Goal: Transaction & Acquisition: Purchase product/service

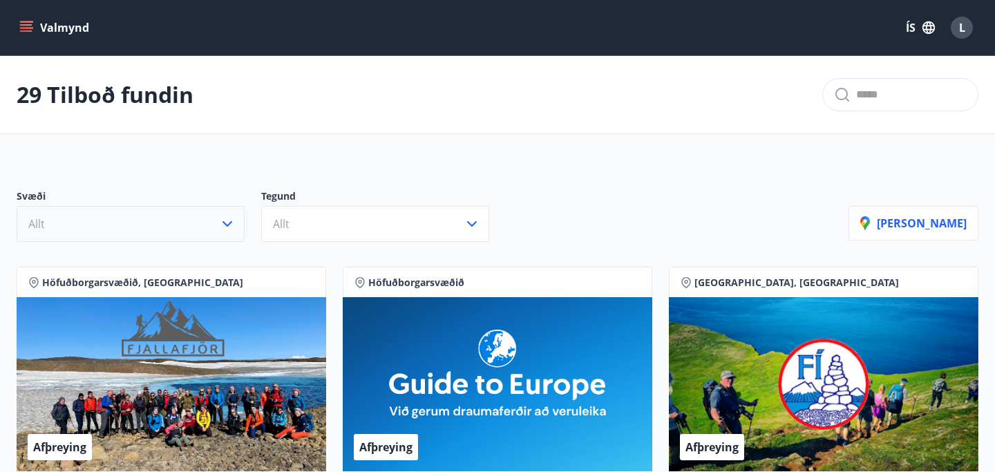
click at [231, 227] on icon "button" at bounding box center [227, 224] width 17 height 17
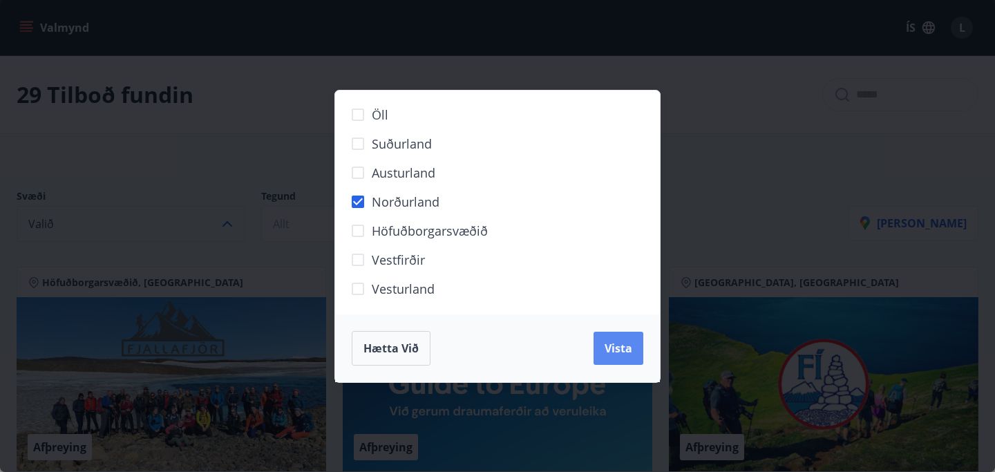
click at [612, 348] on span "Vista" at bounding box center [619, 348] width 28 height 15
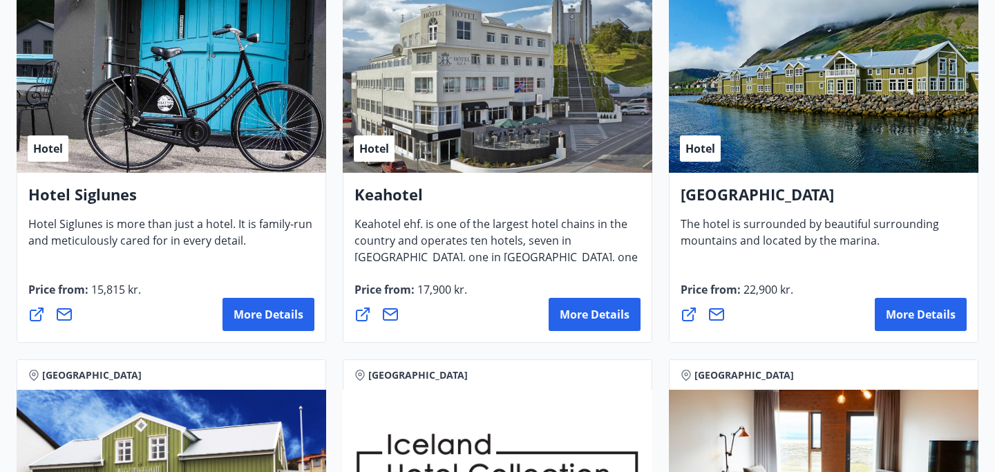
scroll to position [340, 0]
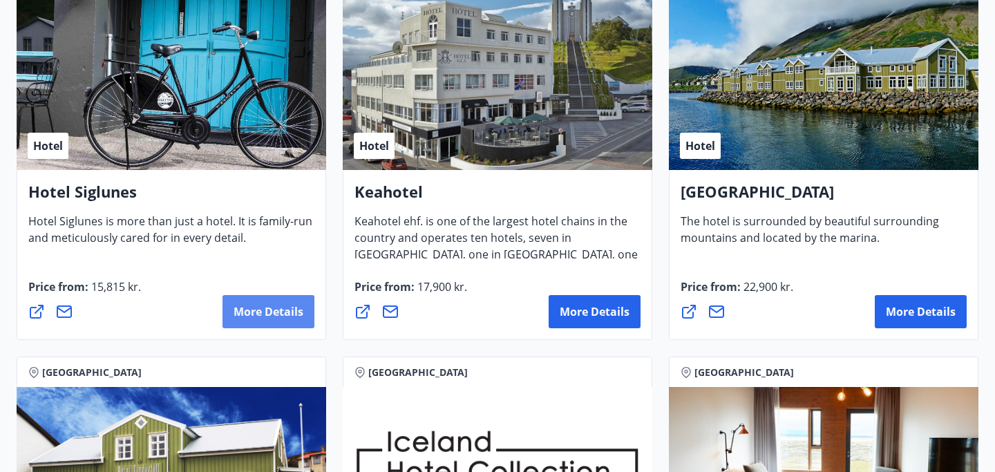
click at [261, 312] on font "More details" at bounding box center [269, 311] width 70 height 15
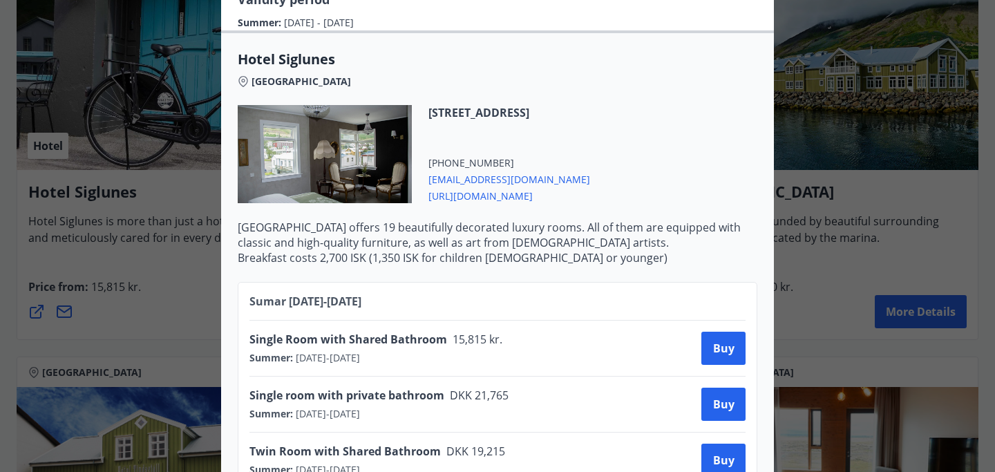
scroll to position [234, 0]
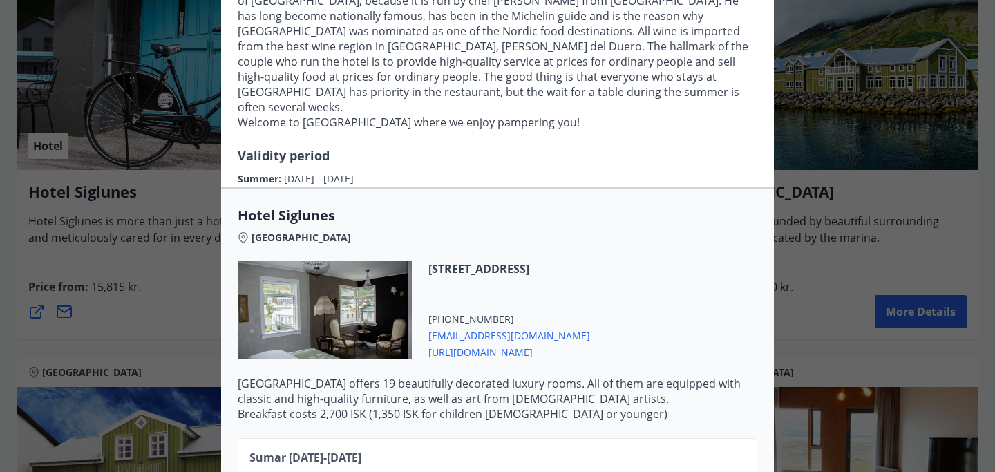
click at [814, 178] on div "Hotel Siglunes If you are interested in staying in a beautiful and personal hot…" at bounding box center [497, 2] width 995 height 472
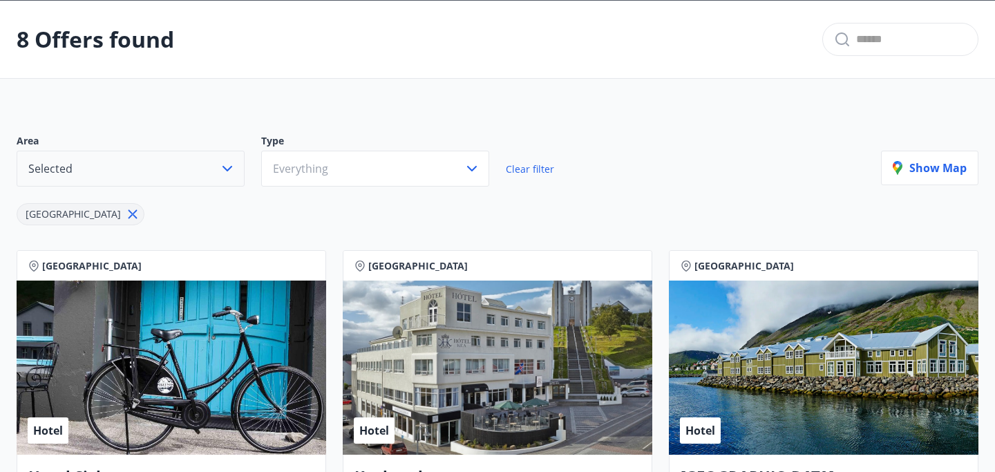
scroll to position [54, 0]
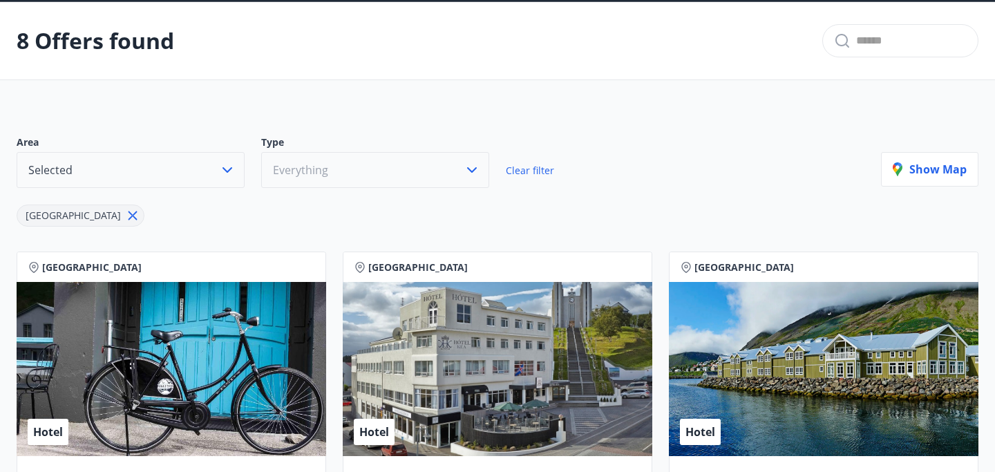
click at [446, 172] on button "Everything" at bounding box center [375, 170] width 228 height 36
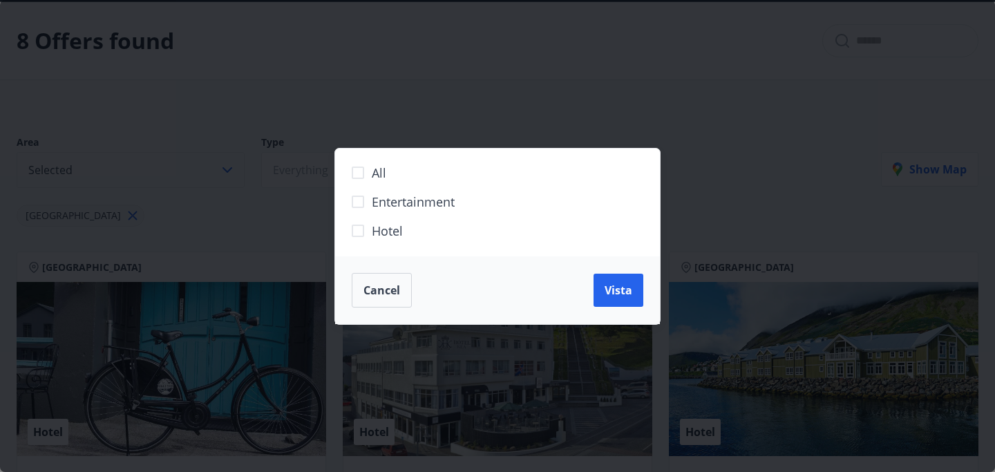
click at [378, 290] on font "Cancel" at bounding box center [382, 290] width 37 height 15
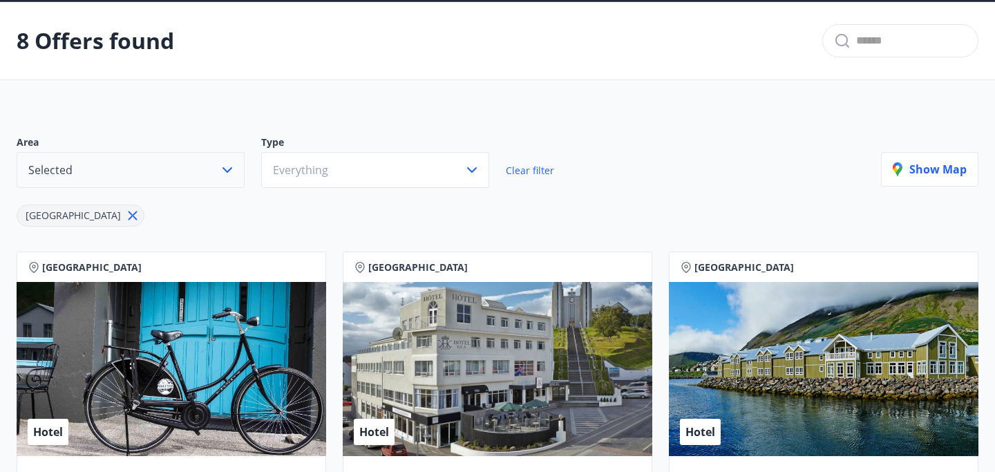
click at [226, 171] on icon "button" at bounding box center [228, 170] width 10 height 6
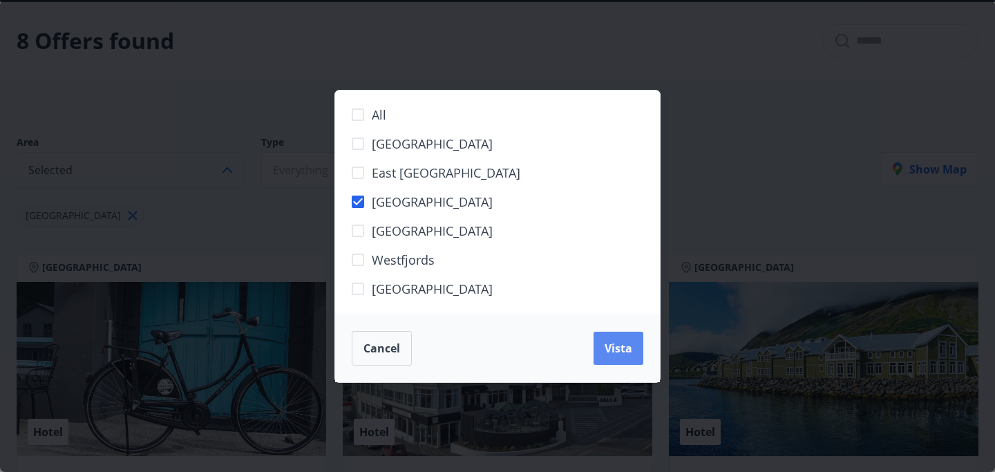
click at [619, 344] on font "Vista" at bounding box center [619, 348] width 28 height 15
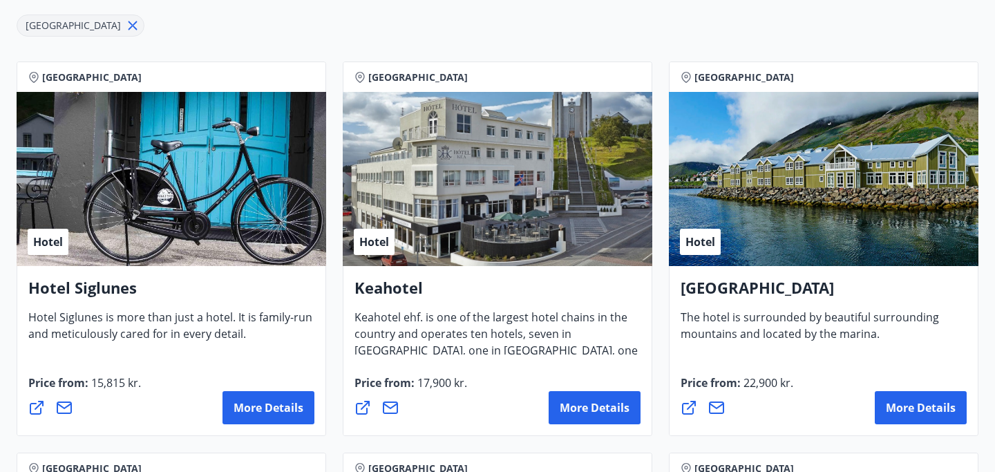
scroll to position [247, 0]
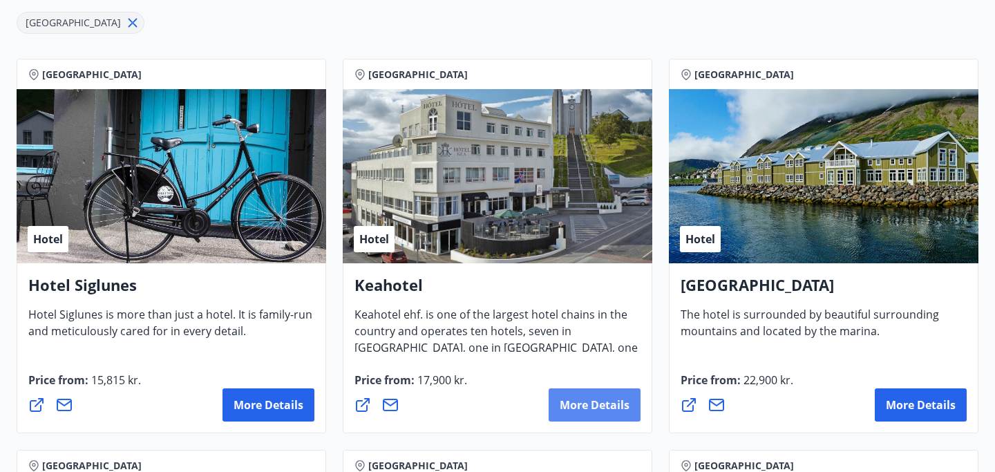
click at [591, 406] on font "More details" at bounding box center [595, 404] width 70 height 15
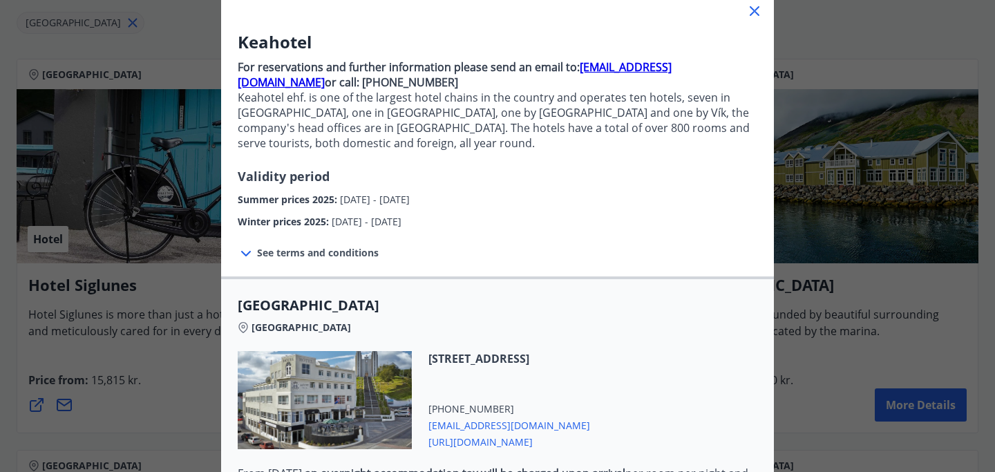
scroll to position [95, 0]
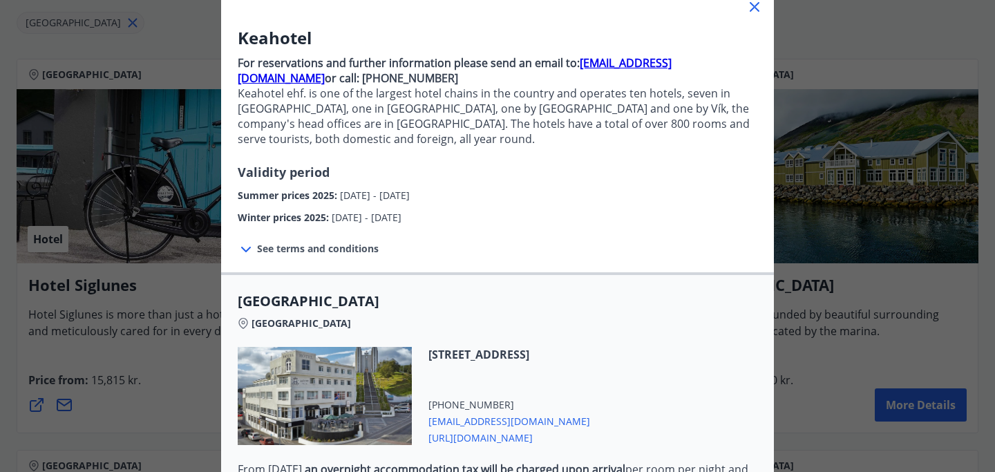
click at [270, 248] on font "See terms and conditions" at bounding box center [318, 248] width 122 height 13
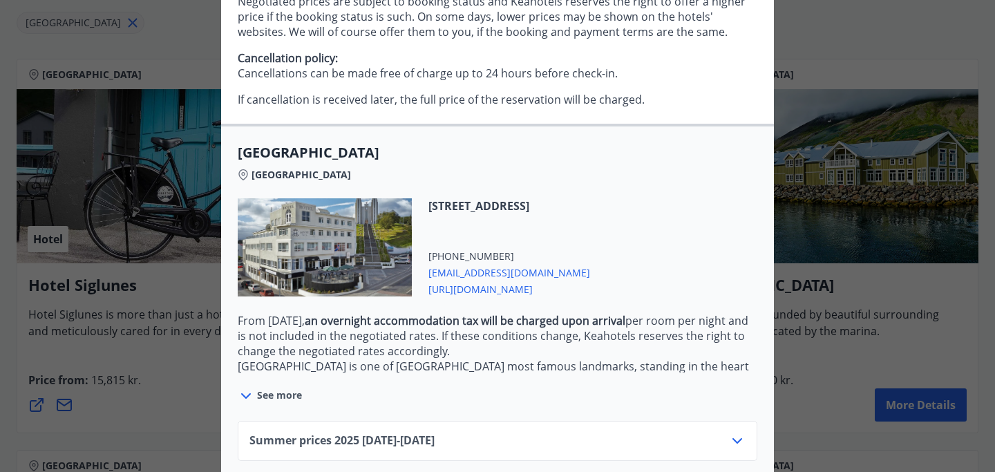
scroll to position [371, 0]
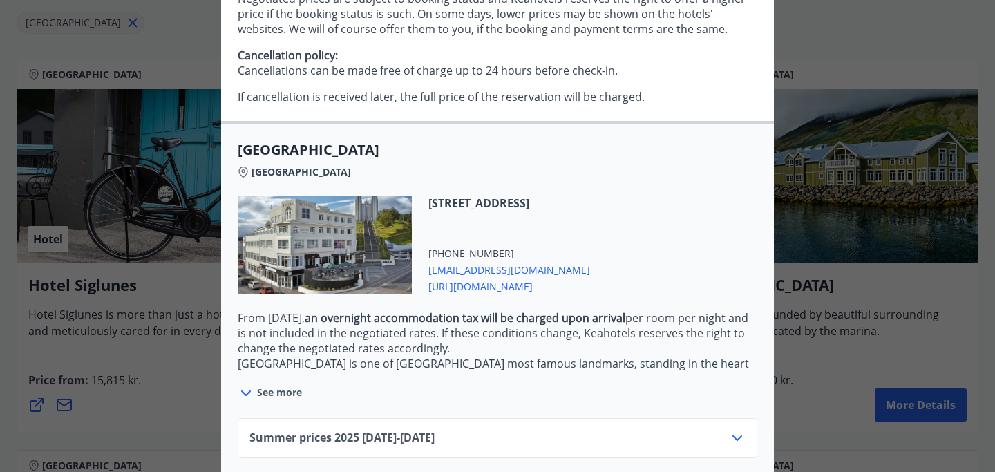
click at [505, 290] on span "[URL][DOMAIN_NAME]" at bounding box center [510, 285] width 162 height 17
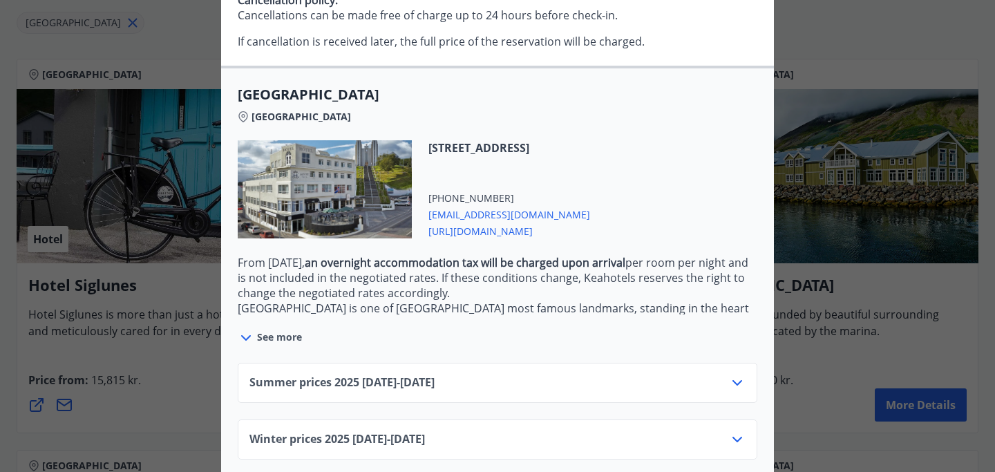
scroll to position [430, 0]
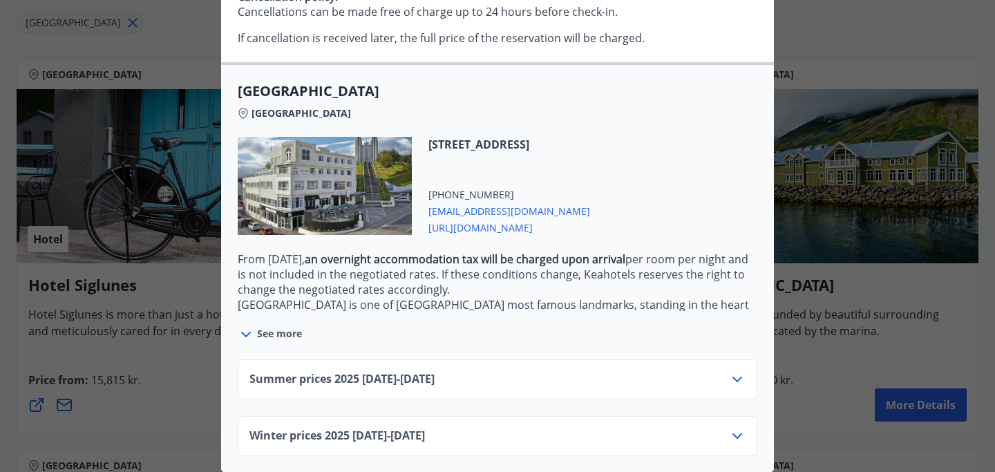
click at [250, 343] on div "Summer prices [PHONE_NUMBER][DATE] - [DATE] Winter prices [PHONE_NUMBER][DATE] …" at bounding box center [497, 399] width 553 height 113
click at [245, 333] on icon at bounding box center [246, 334] width 17 height 17
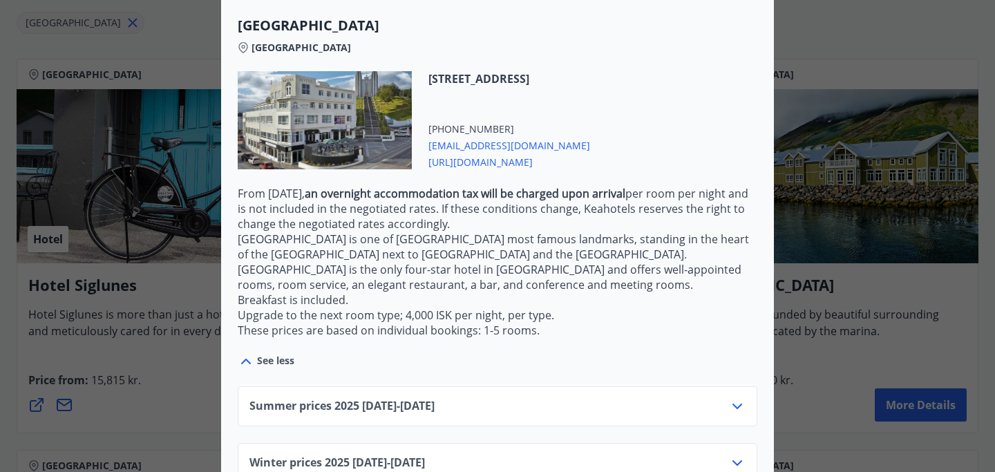
scroll to position [523, 0]
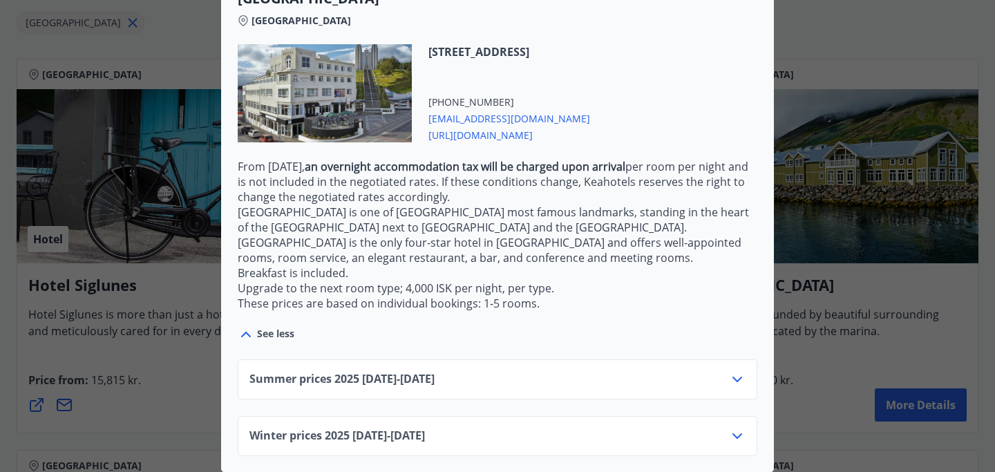
click at [740, 381] on icon at bounding box center [737, 379] width 17 height 17
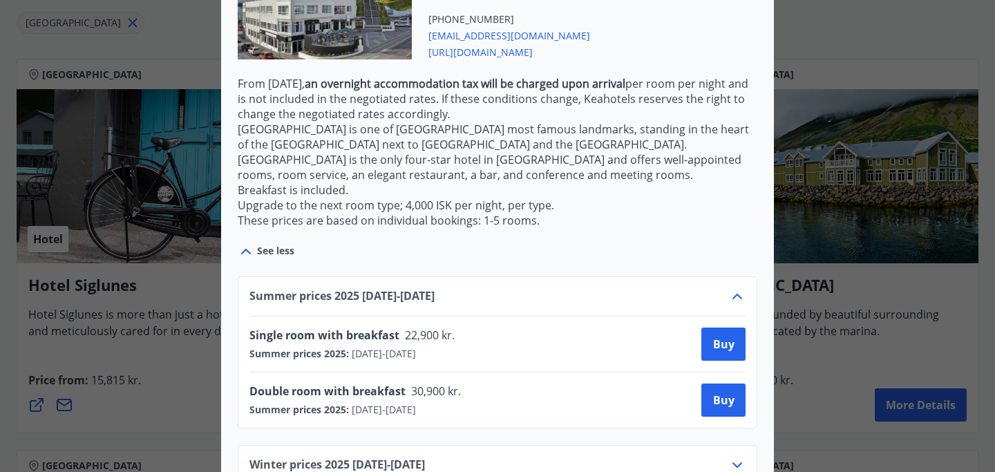
scroll to position [634, 0]
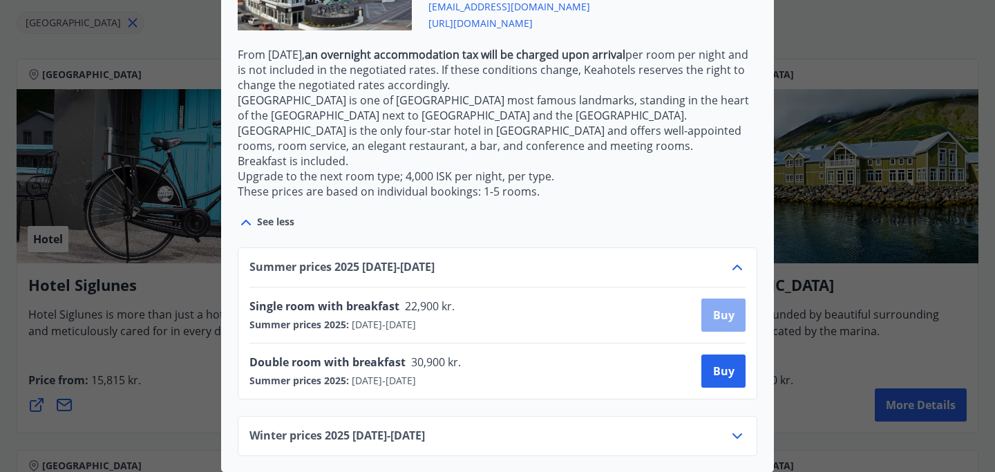
click at [726, 316] on font "Buy" at bounding box center [723, 315] width 21 height 15
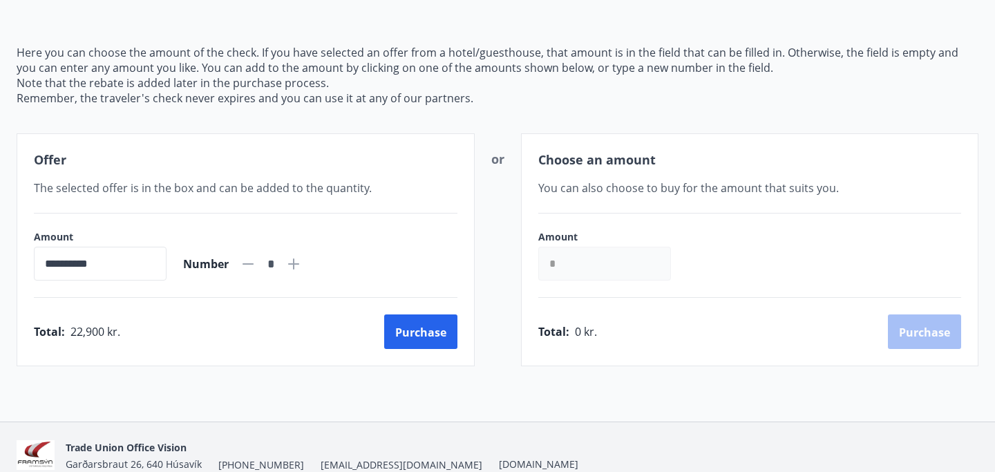
scroll to position [133, 0]
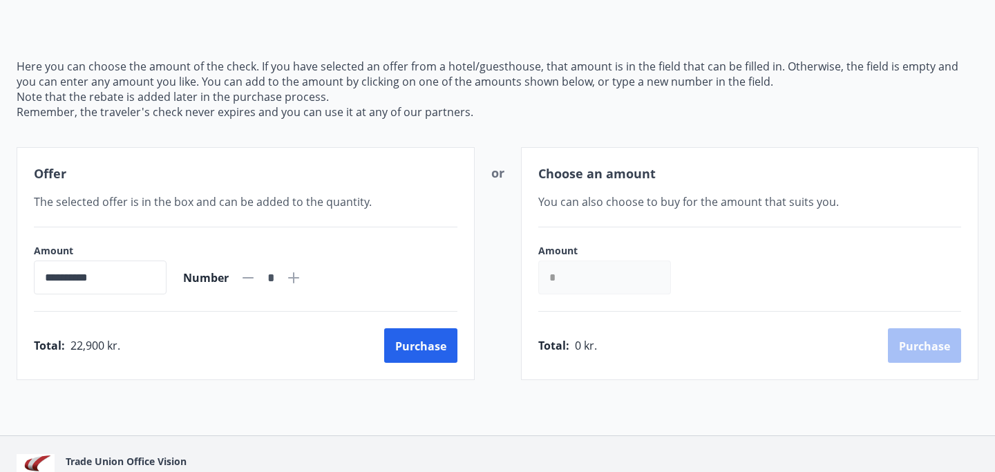
click at [303, 198] on font "The selected offer is in the box and can be added to the quantity." at bounding box center [203, 201] width 338 height 15
click at [428, 342] on font "Purchase" at bounding box center [420, 346] width 51 height 15
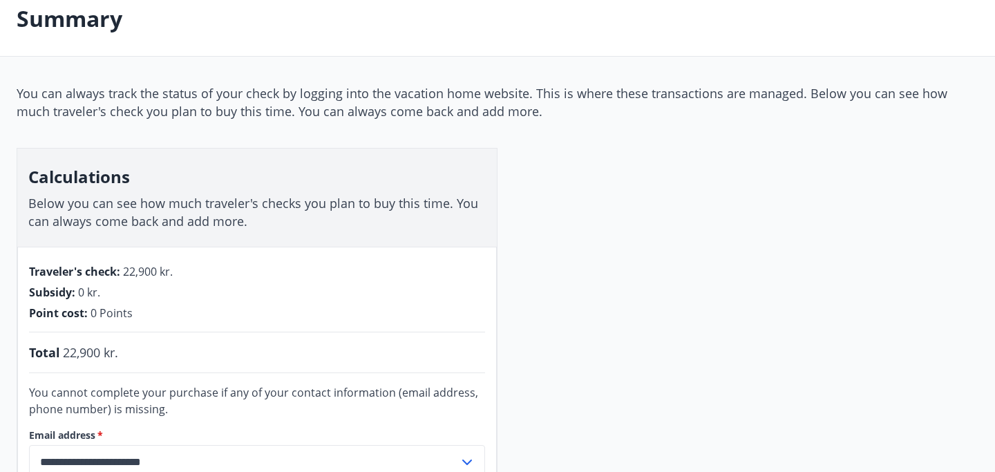
scroll to position [84, 0]
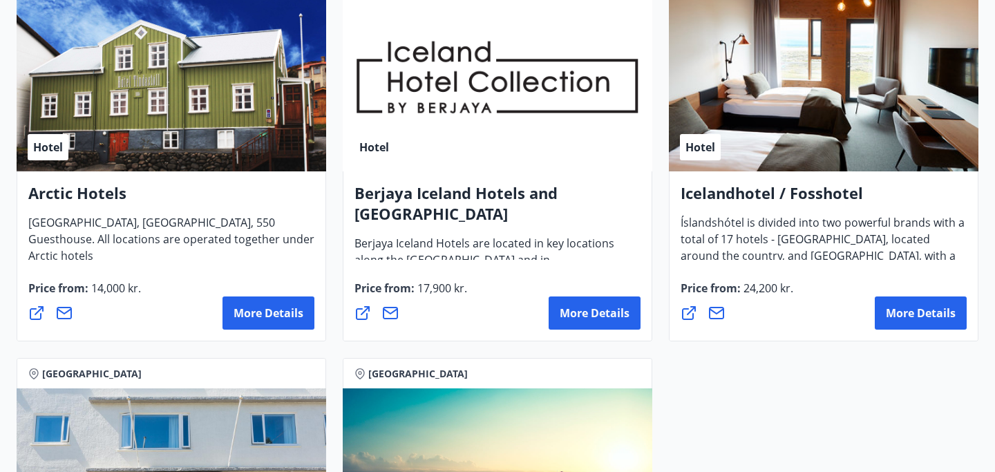
scroll to position [733, 0]
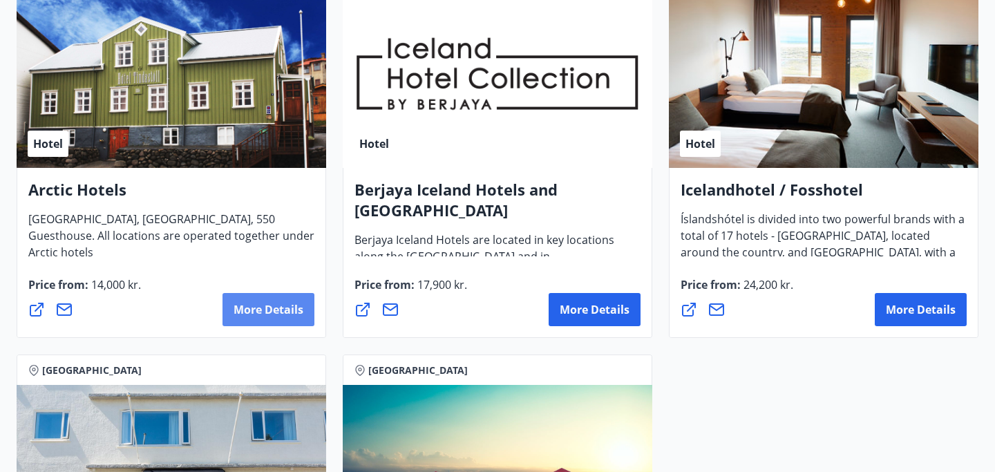
click at [256, 314] on font "More details" at bounding box center [269, 309] width 70 height 15
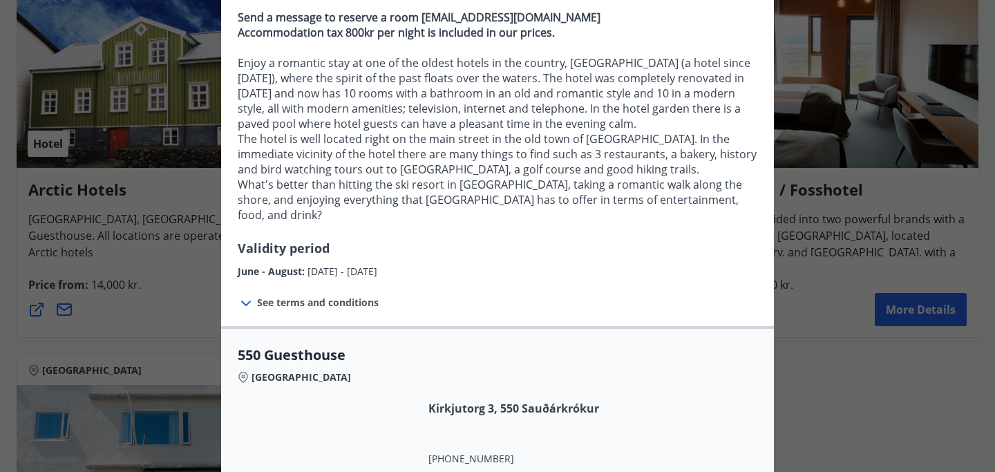
scroll to position [0, 0]
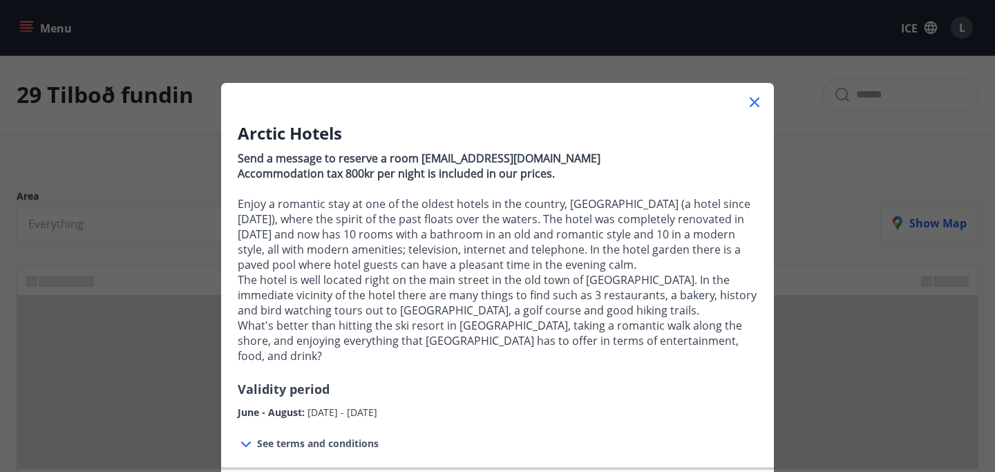
click at [755, 102] on icon at bounding box center [755, 102] width 10 height 10
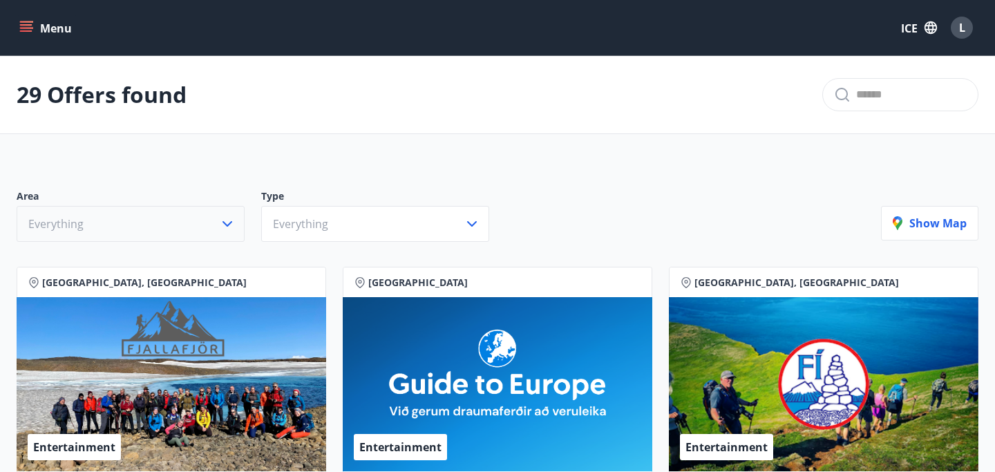
click at [185, 232] on button "Everything" at bounding box center [131, 224] width 228 height 36
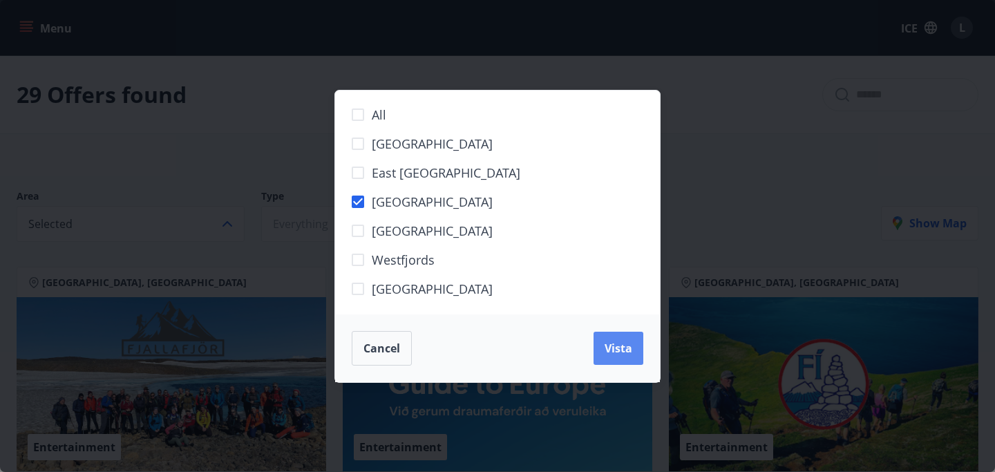
click at [612, 344] on font "Vista" at bounding box center [619, 348] width 28 height 15
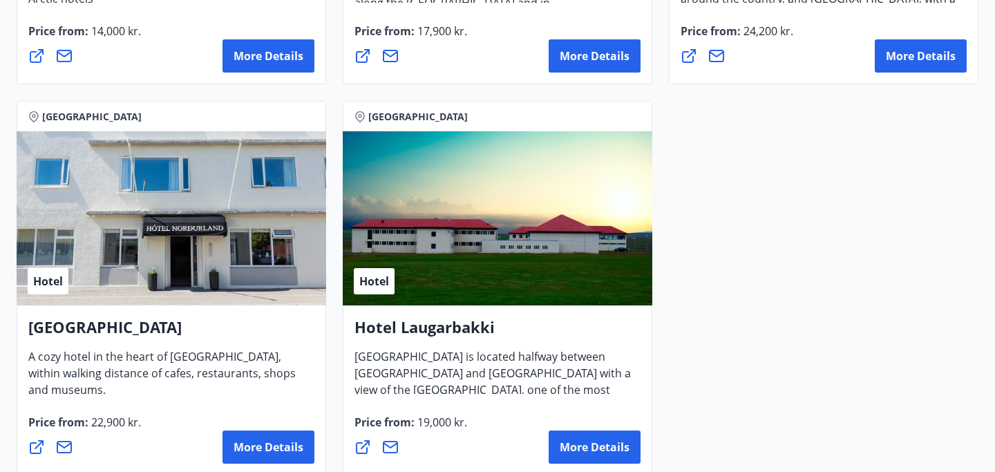
scroll to position [1000, 0]
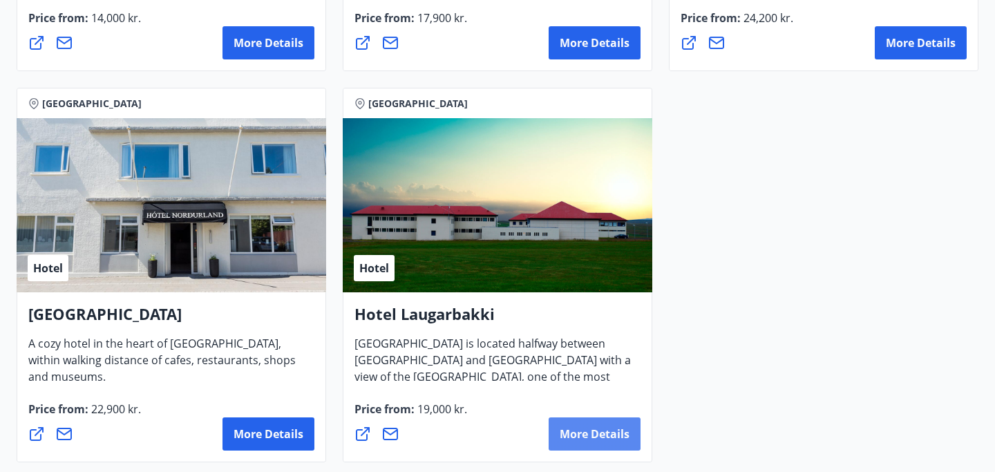
click at [589, 430] on font "More details" at bounding box center [595, 433] width 70 height 15
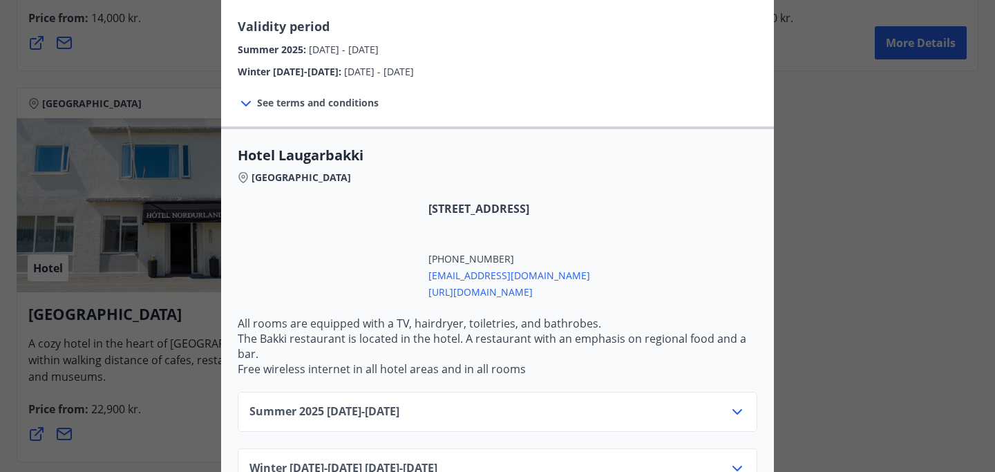
scroll to position [357, 0]
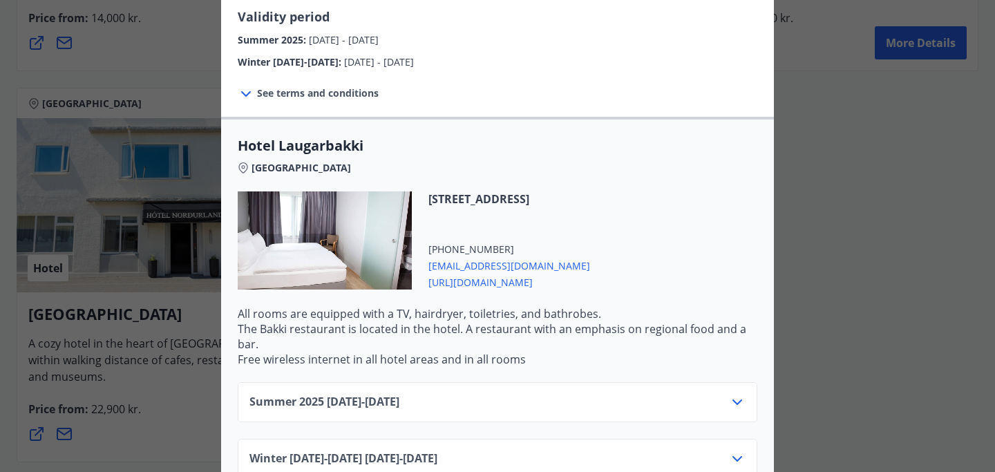
click at [730, 403] on icon at bounding box center [737, 402] width 17 height 17
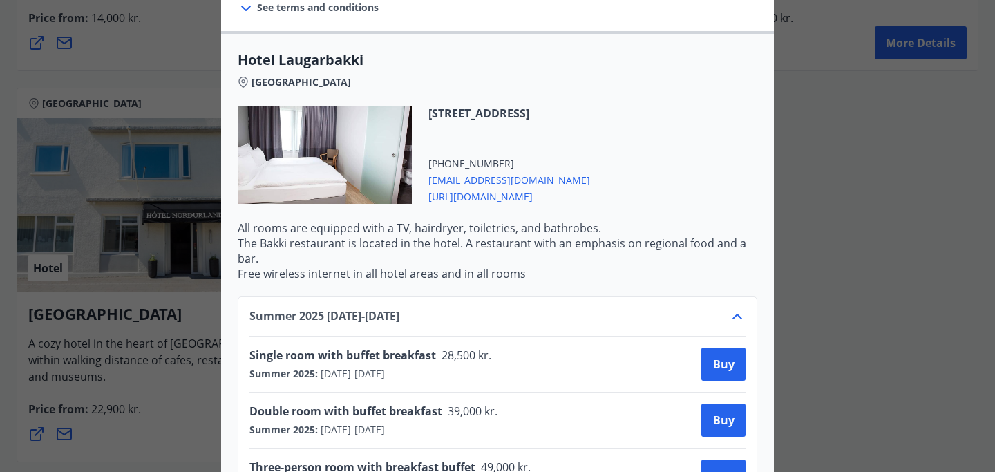
scroll to position [446, 0]
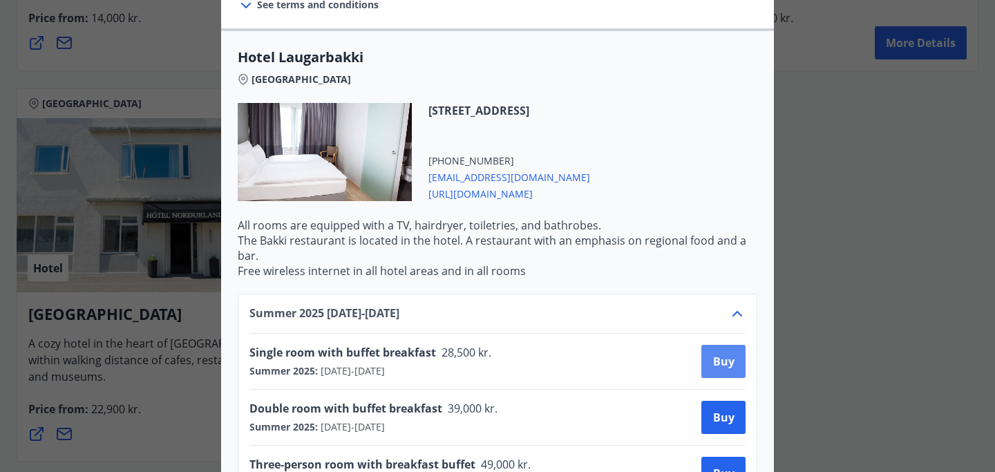
click at [721, 359] on font "Buy" at bounding box center [723, 361] width 21 height 15
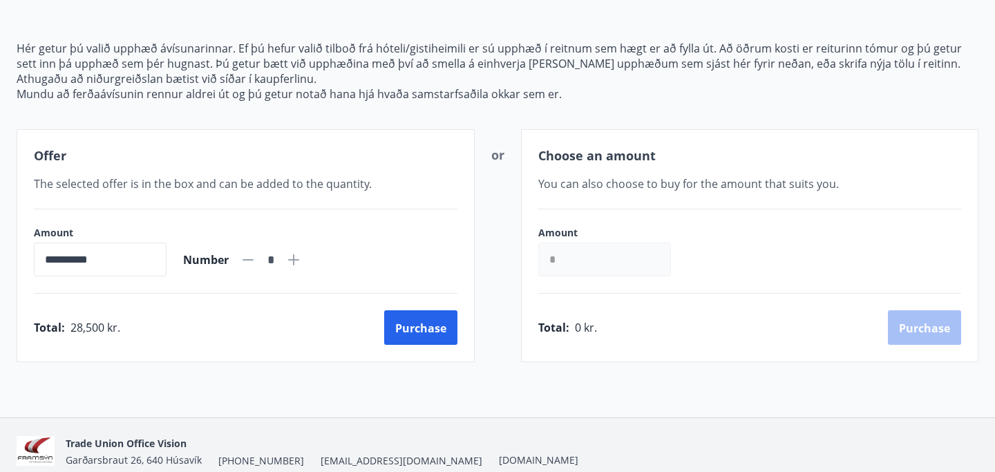
scroll to position [212, 0]
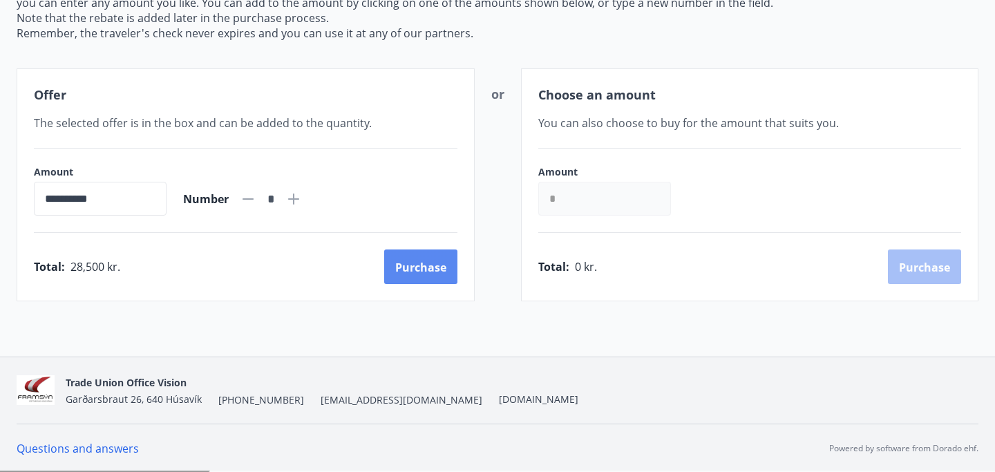
click at [427, 265] on font "Purchase" at bounding box center [420, 267] width 51 height 15
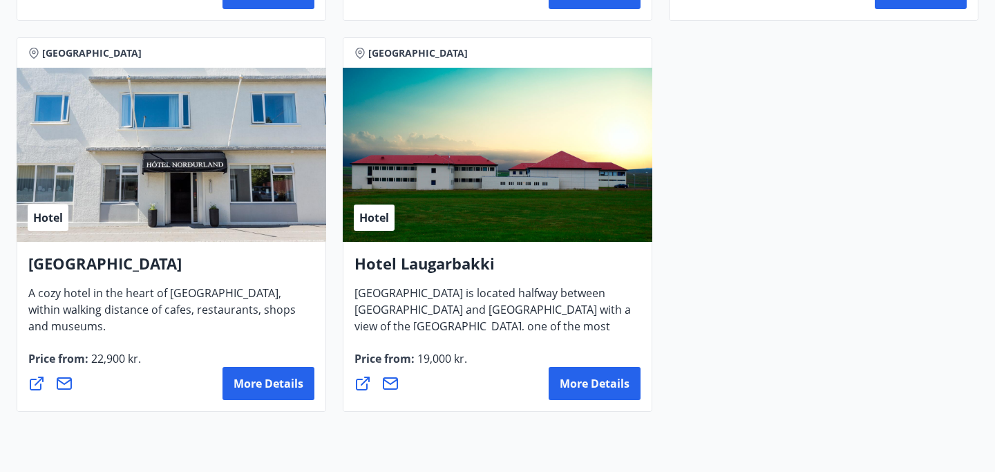
scroll to position [1053, 0]
